Goal: Information Seeking & Learning: Find specific fact

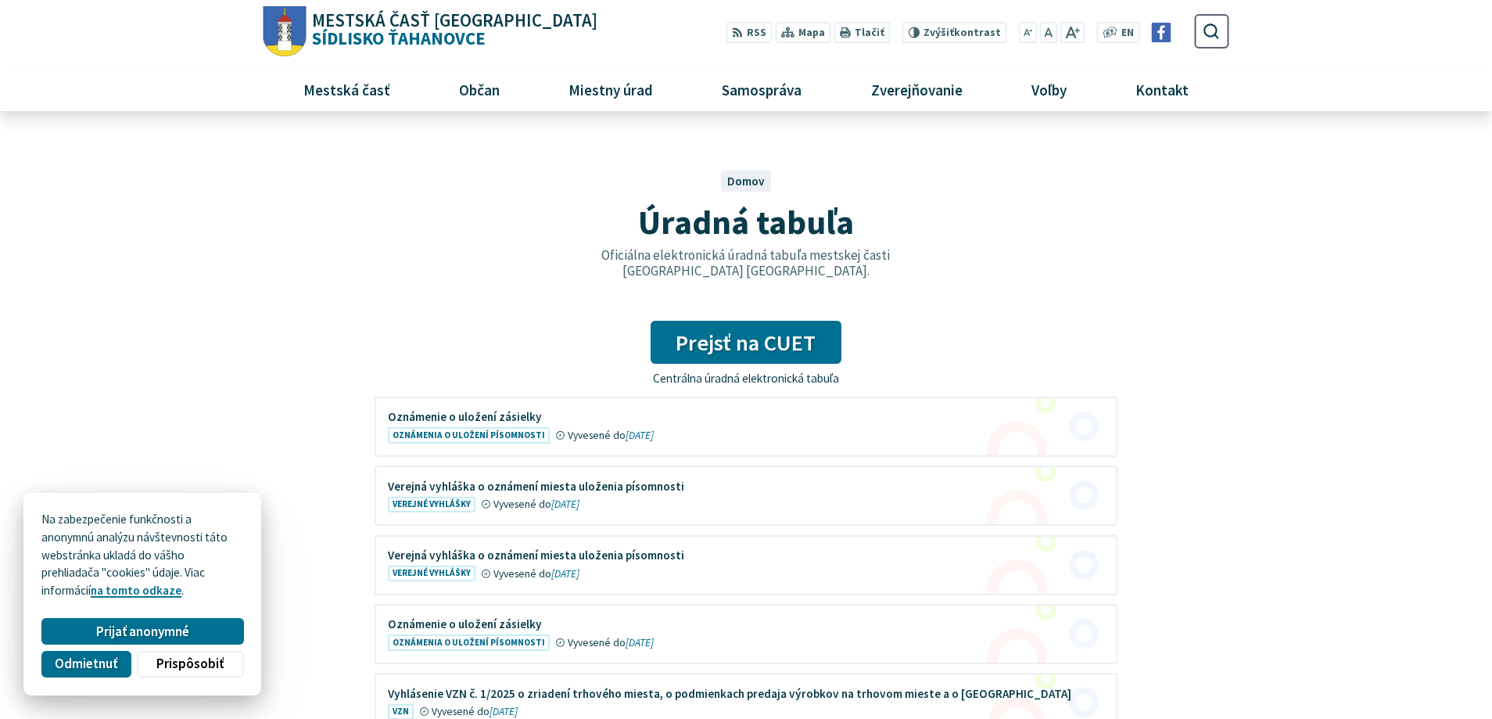
click at [495, 439] on figure at bounding box center [746, 426] width 740 height 57
click at [454, 485] on figure at bounding box center [746, 495] width 740 height 57
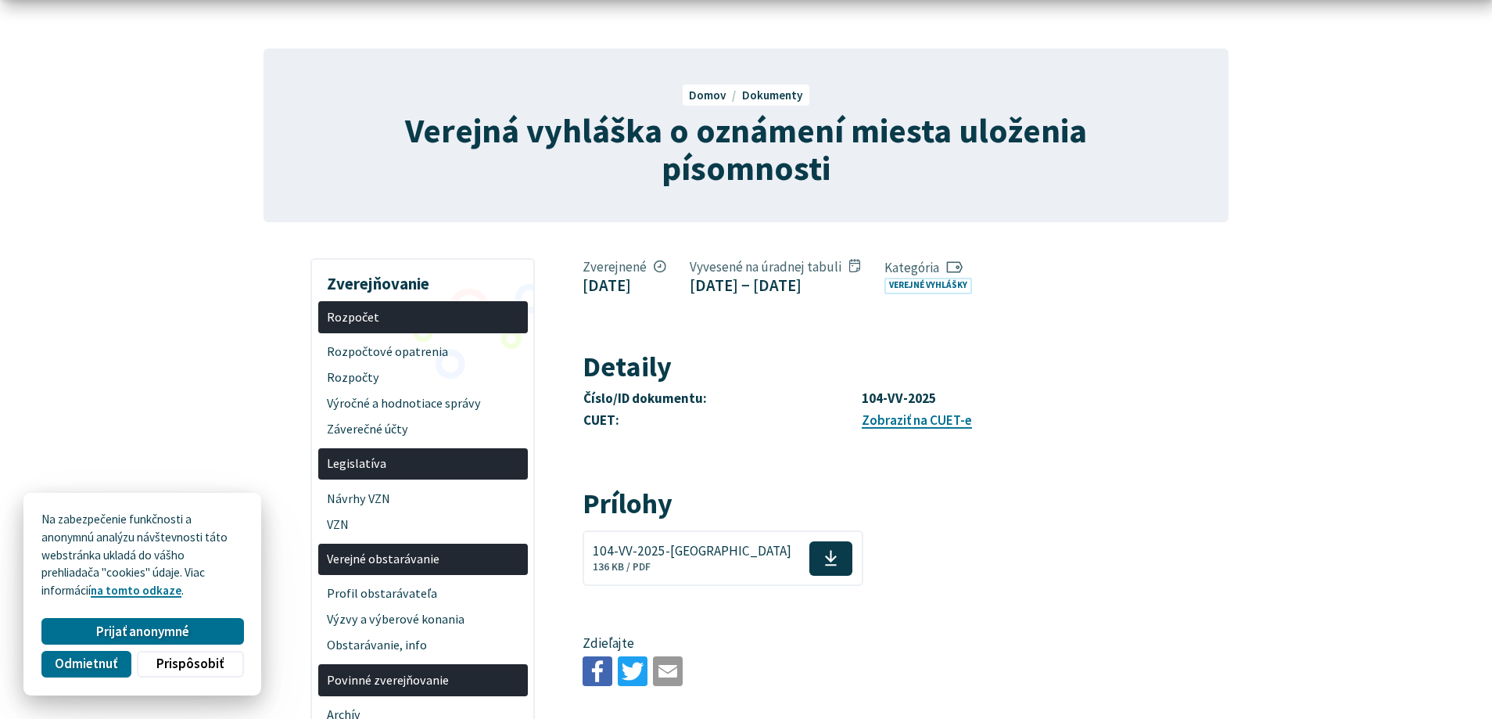
scroll to position [160, 0]
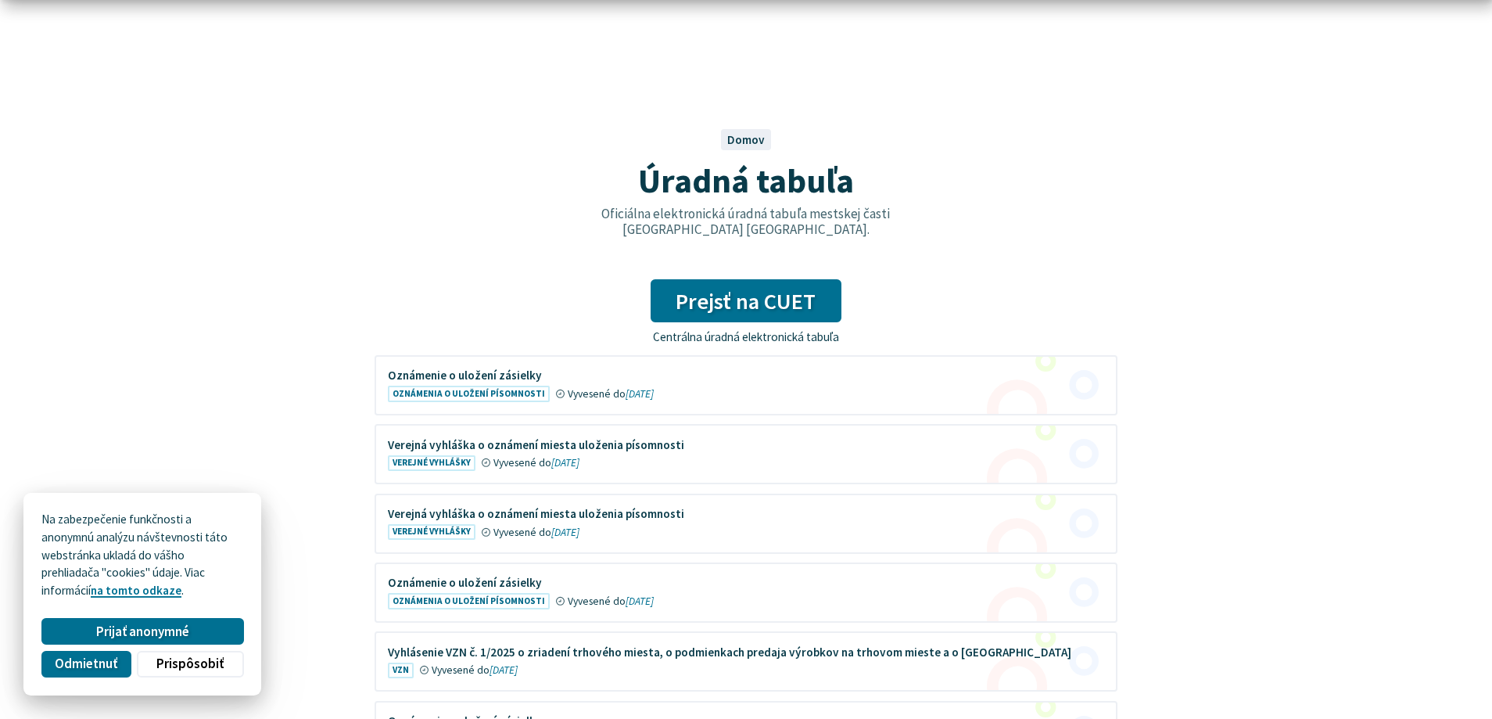
scroll to position [80, 0]
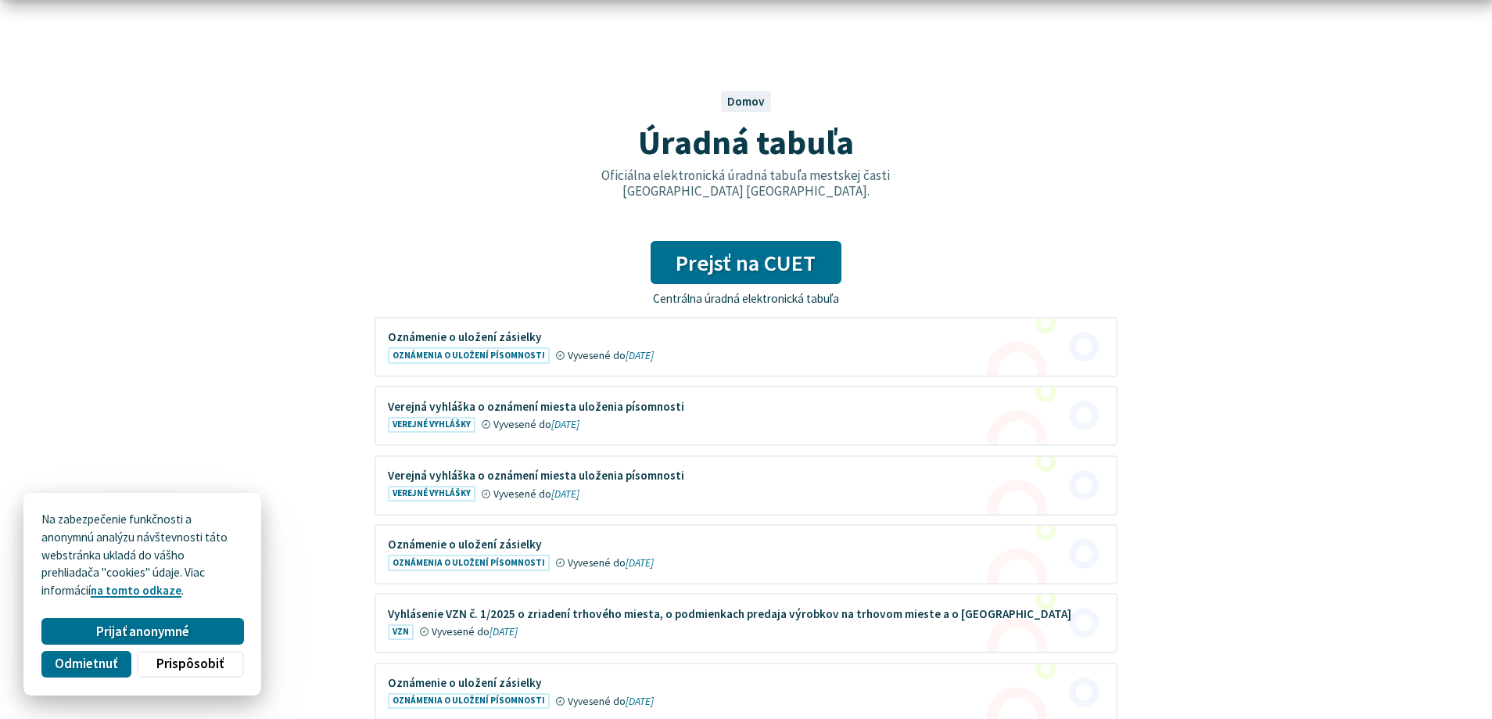
click at [488, 540] on figure at bounding box center [746, 554] width 740 height 57
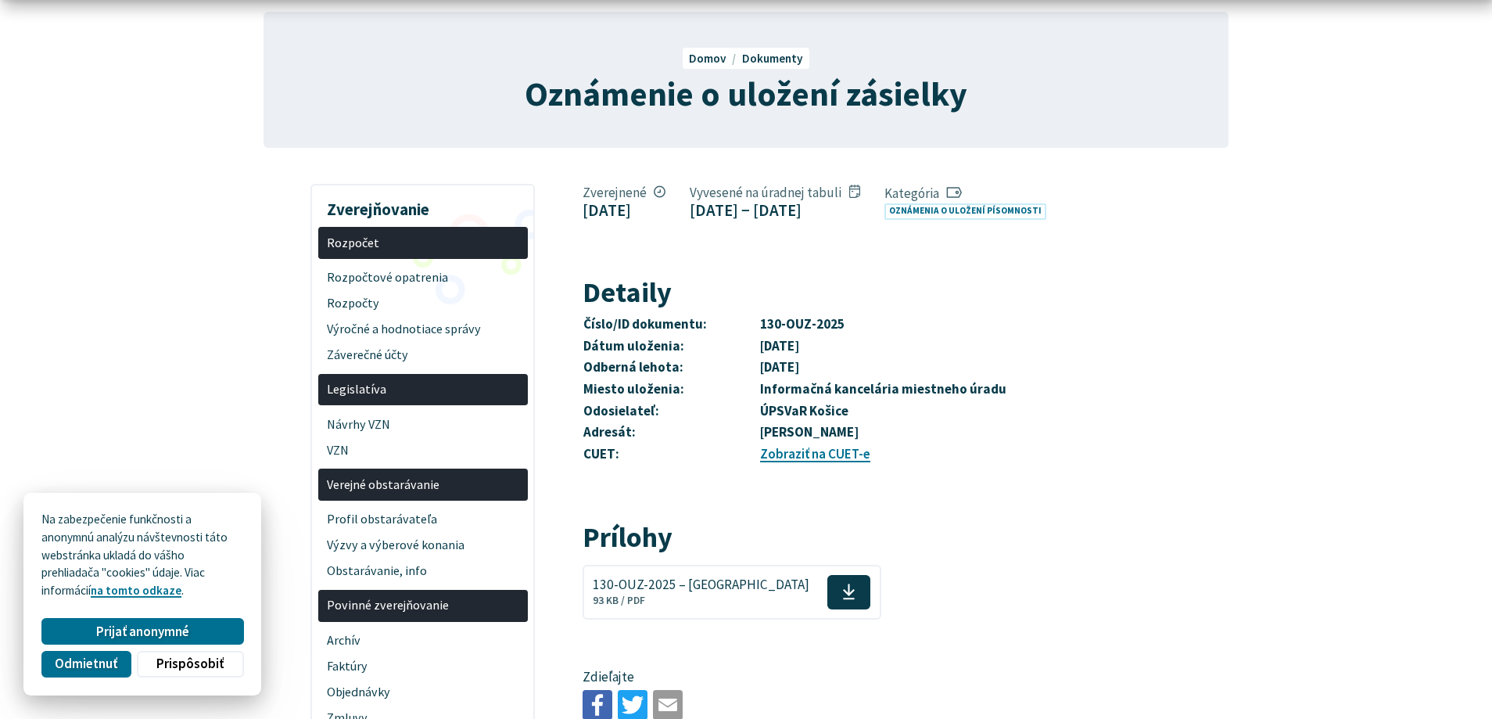
scroll to position [160, 0]
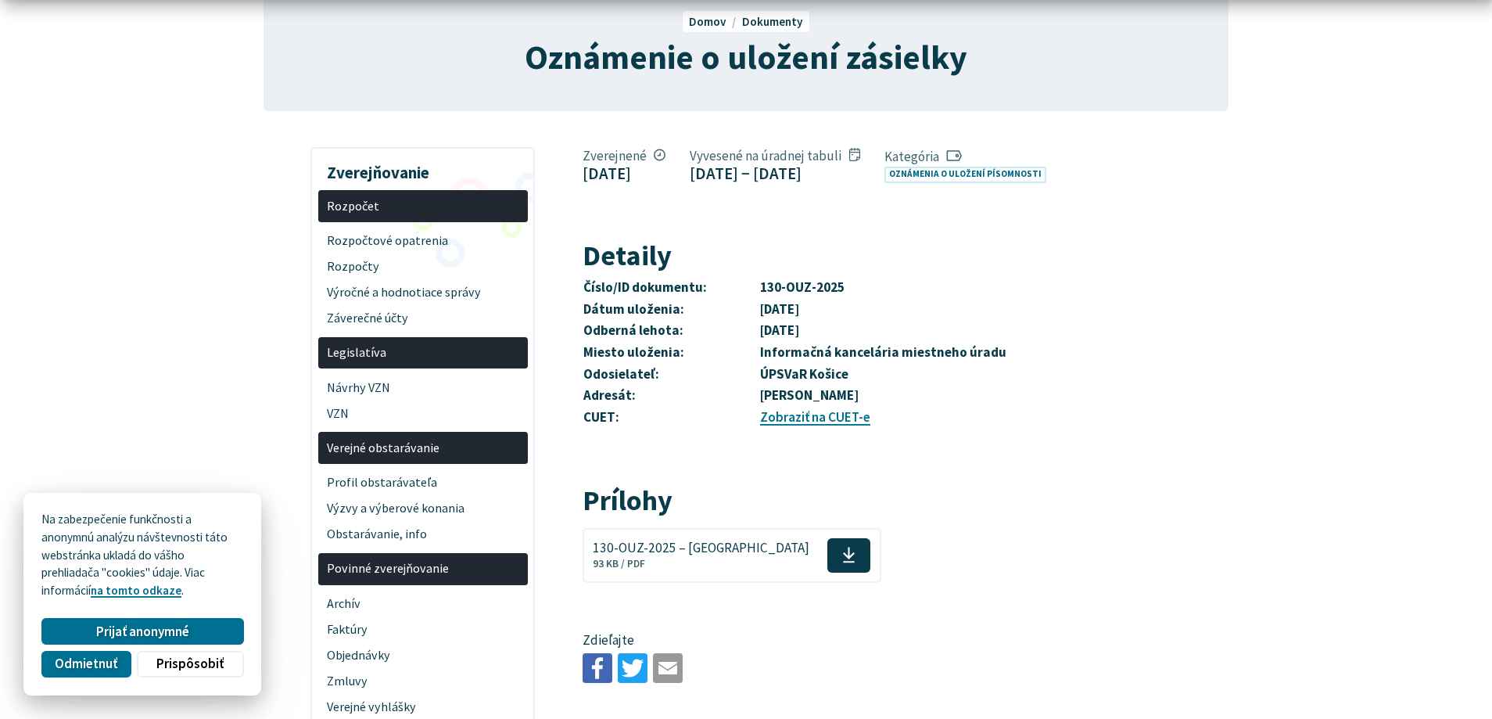
click at [702, 555] on span "130-OUZ-2025 – [GEOGRAPHIC_DATA]" at bounding box center [701, 547] width 217 height 15
